Goal: Check status: Check status

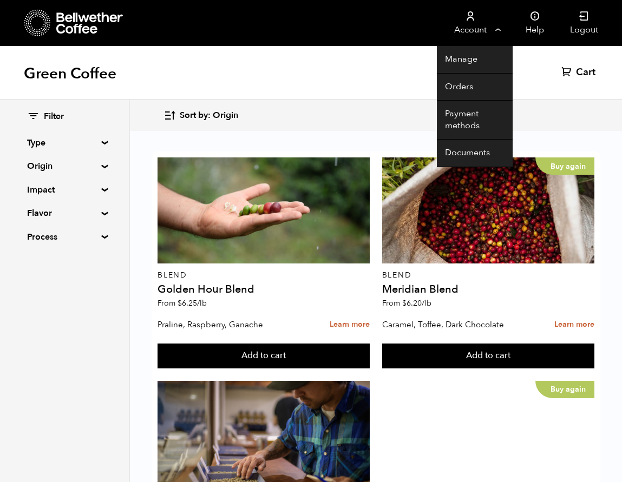
click at [485, 25] on link "Account" at bounding box center [470, 23] width 67 height 46
click at [462, 81] on link "Orders" at bounding box center [475, 88] width 76 height 28
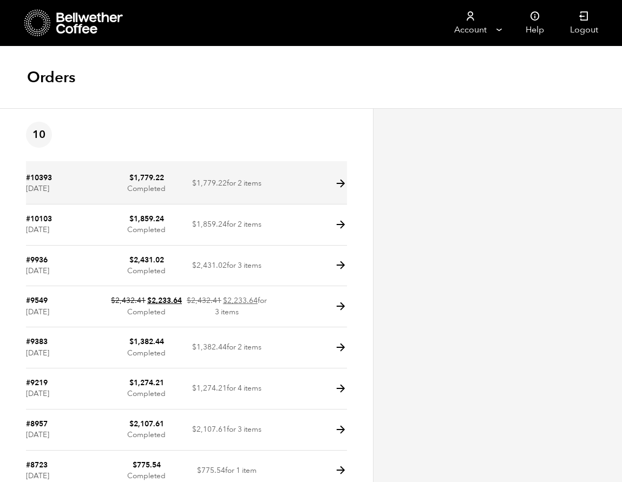
click at [155, 186] on td "$ 1,779.22 Completed" at bounding box center [146, 184] width 80 height 41
click at [340, 185] on icon at bounding box center [341, 184] width 12 height 12
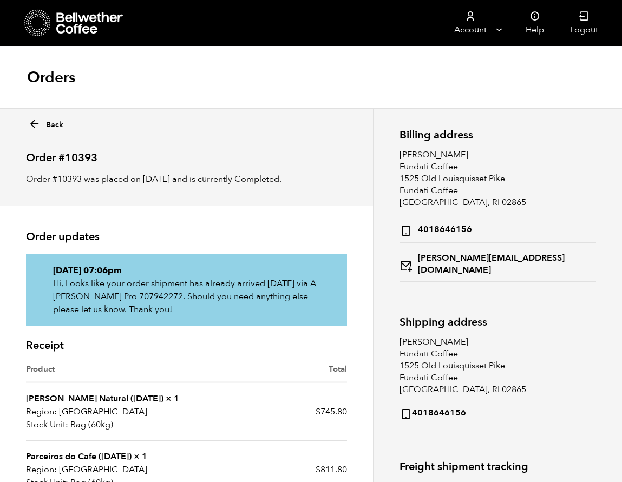
click at [334, 183] on p "Order #10393 was placed on August 21, 2025 and is currently Completed." at bounding box center [186, 179] width 321 height 13
